Goal: Transaction & Acquisition: Download file/media

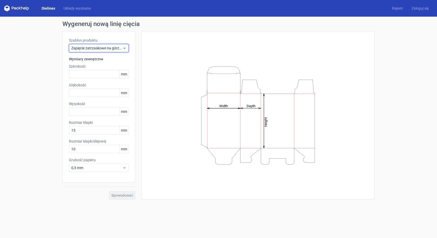
click at [125, 48] on use at bounding box center [124, 48] width 2 height 1
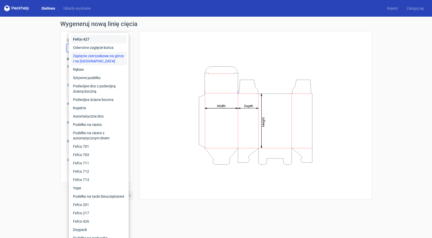
click at [92, 38] on div "Fefco 427" at bounding box center [99, 39] width 56 height 8
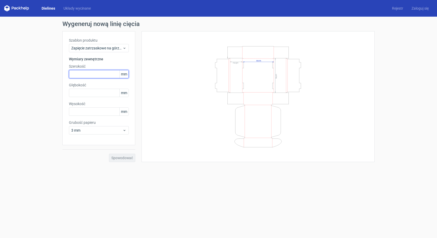
click at [81, 74] on input "text" at bounding box center [99, 74] width 60 height 8
type input "175"
type input "120"
click at [86, 110] on input "text" at bounding box center [99, 111] width 60 height 8
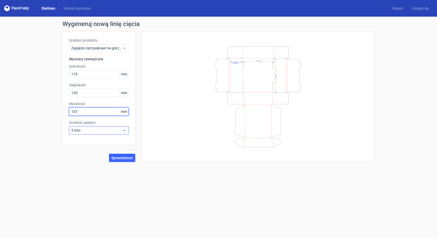
type input "107"
click at [92, 132] on span "3 mm" at bounding box center [96, 130] width 51 height 5
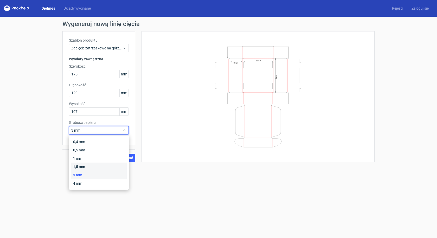
click at [79, 167] on font "1,5 mm" at bounding box center [79, 167] width 12 height 4
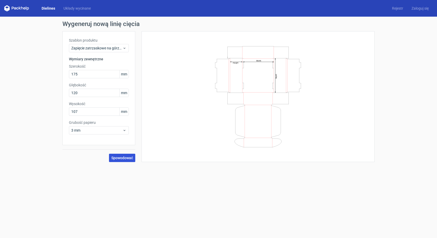
click at [123, 160] on font "Spowodować" at bounding box center [122, 158] width 22 height 4
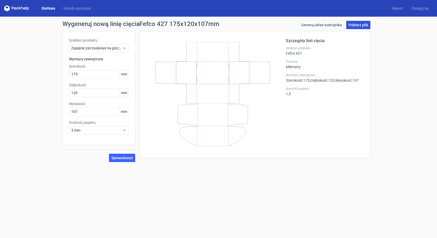
click at [359, 26] on font "Pobierz plik" at bounding box center [357, 25] width 19 height 4
